Goal: Task Accomplishment & Management: Manage account settings

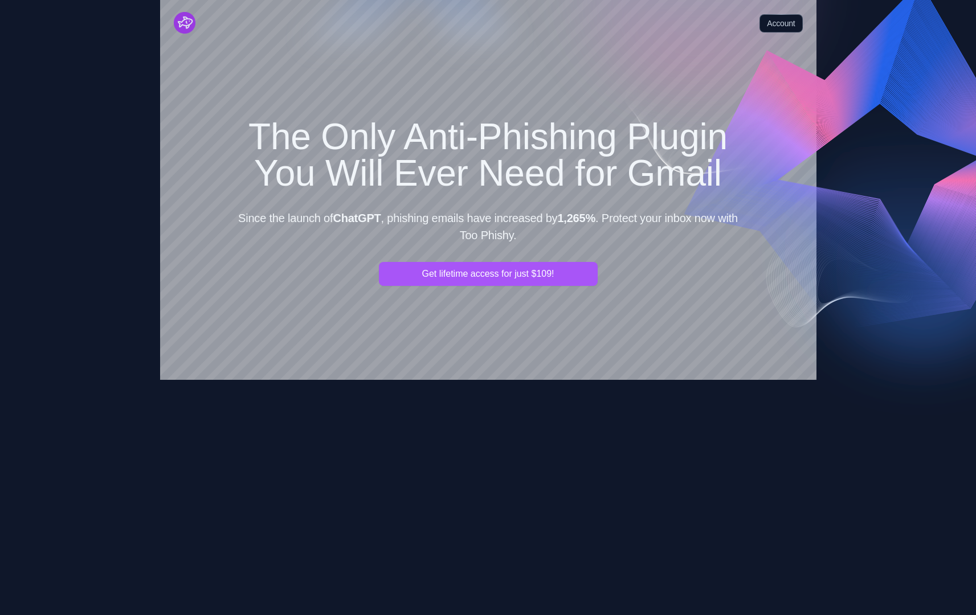
click at [188, 27] on img "Cruip" at bounding box center [185, 23] width 22 height 22
click at [317, 20] on link "Account" at bounding box center [780, 23] width 43 height 18
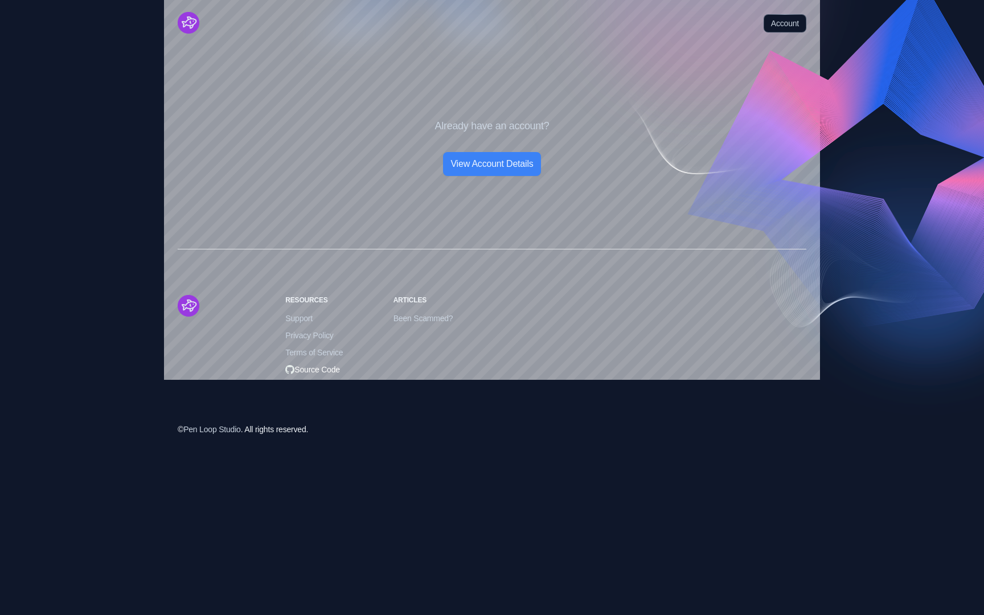
click at [317, 366] on span "Source Code" at bounding box center [312, 369] width 55 height 13
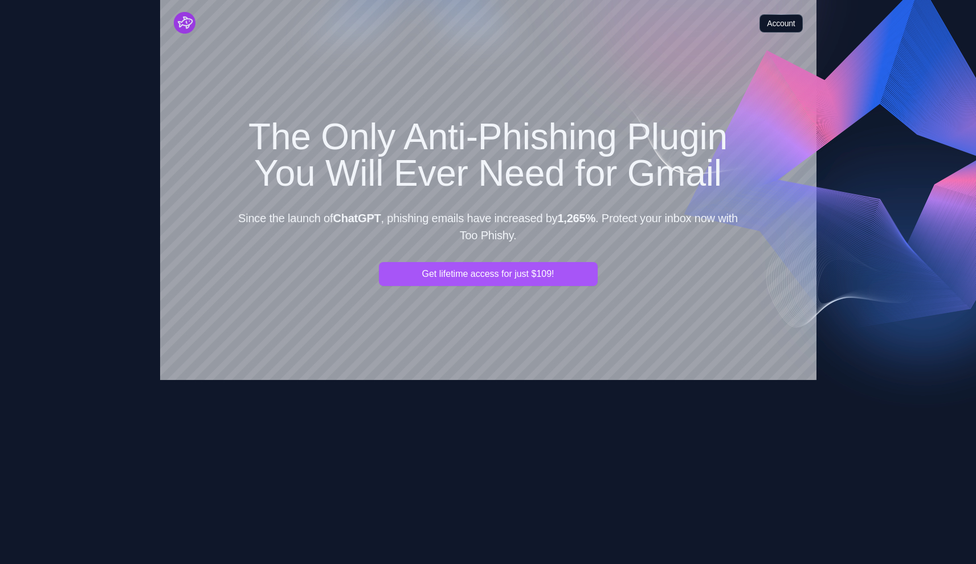
click at [786, 31] on link "Account" at bounding box center [780, 23] width 43 height 18
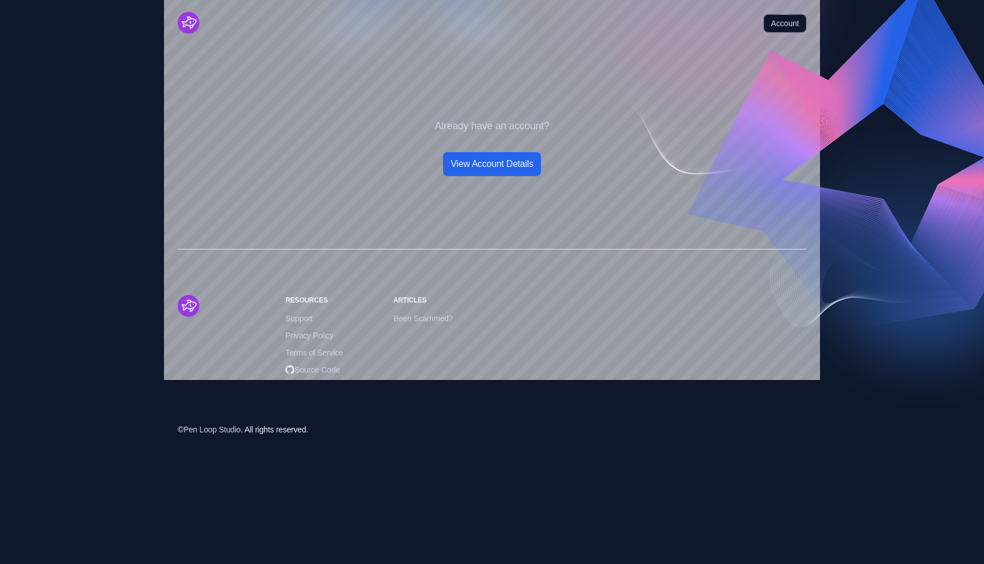
click at [495, 161] on link "View Account Details" at bounding box center [491, 164] width 97 height 24
